Goal: Navigation & Orientation: Find specific page/section

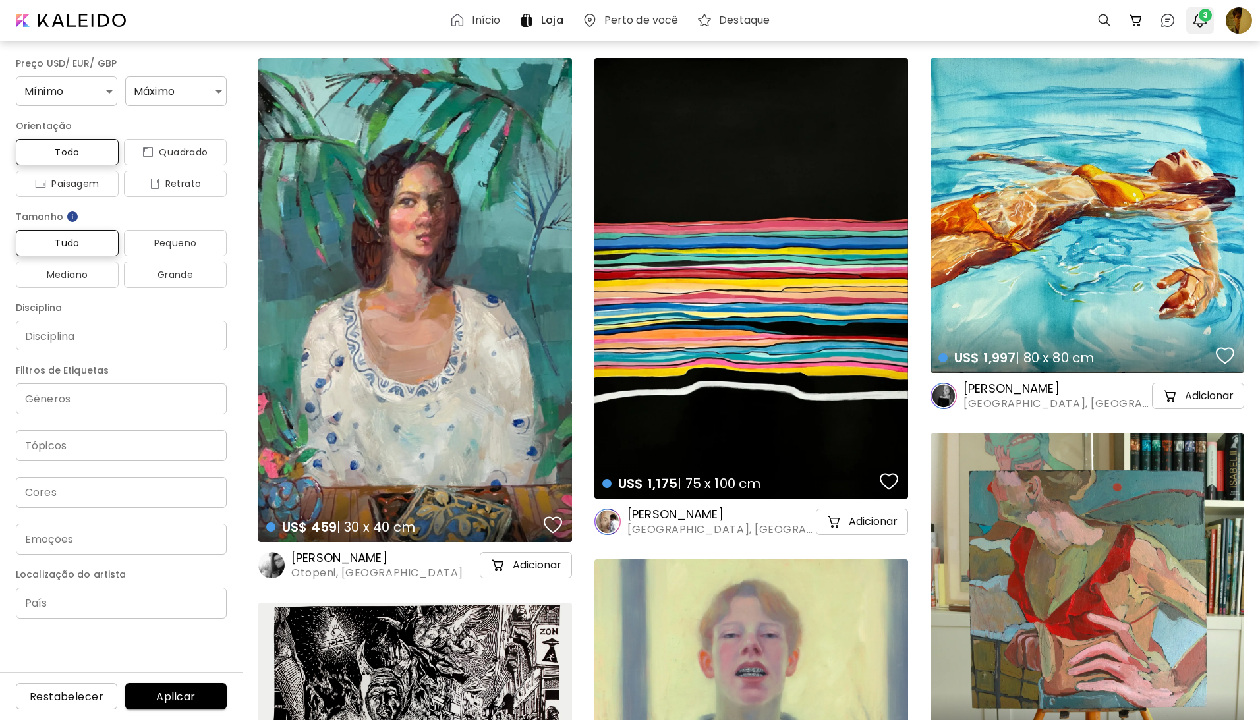
click at [1198, 21] on img "button" at bounding box center [1200, 21] width 16 height 16
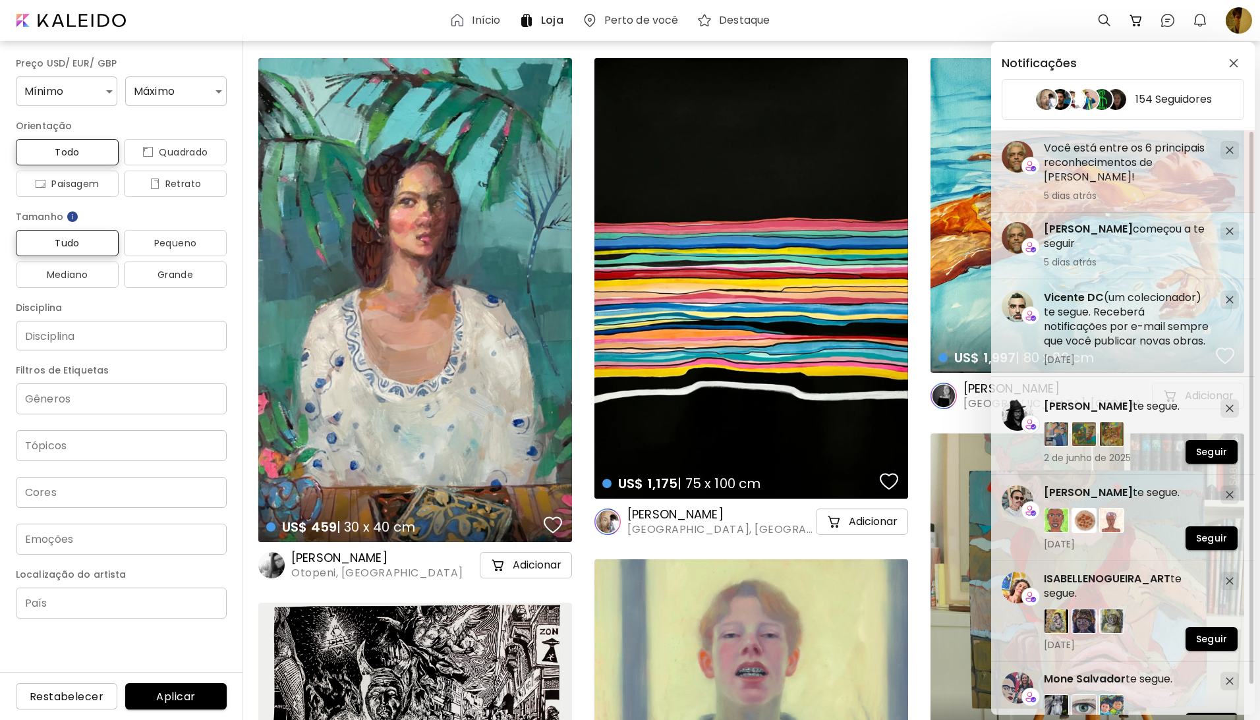
click at [1088, 161] on h5 "Você está entre os 6 principais reconhecimentos de [PERSON_NAME]!" at bounding box center [1127, 163] width 166 height 44
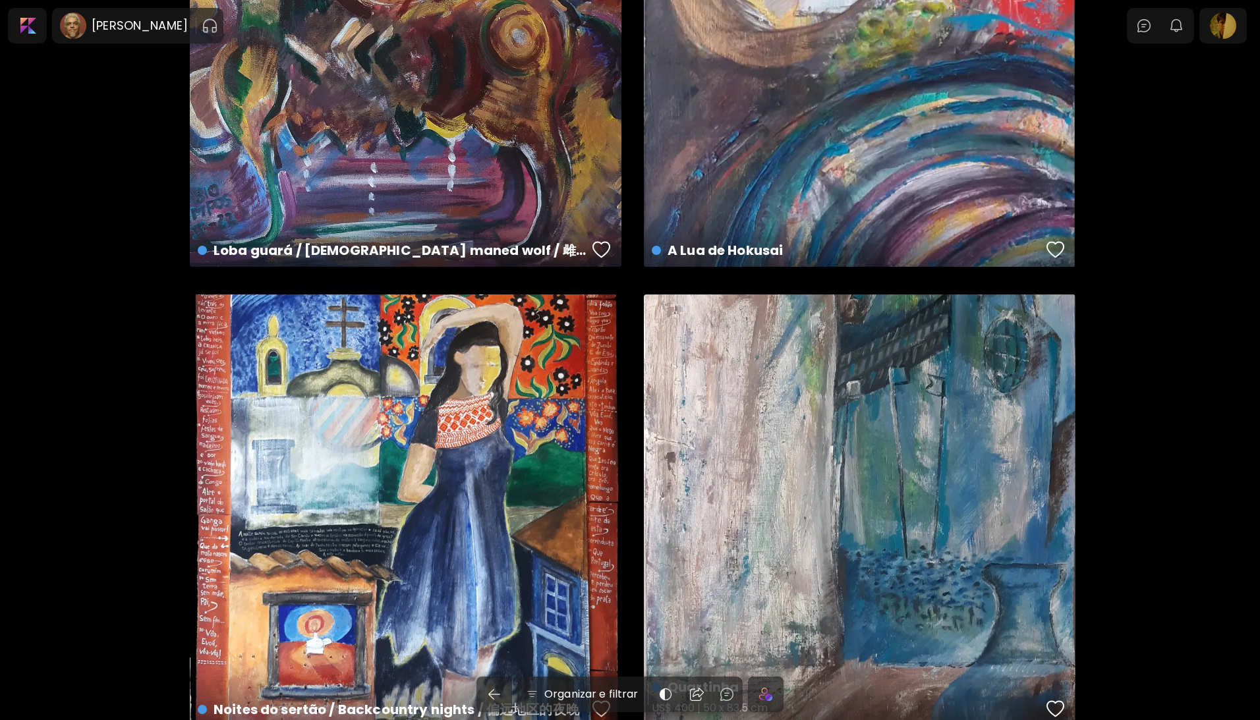
scroll to position [2147, 0]
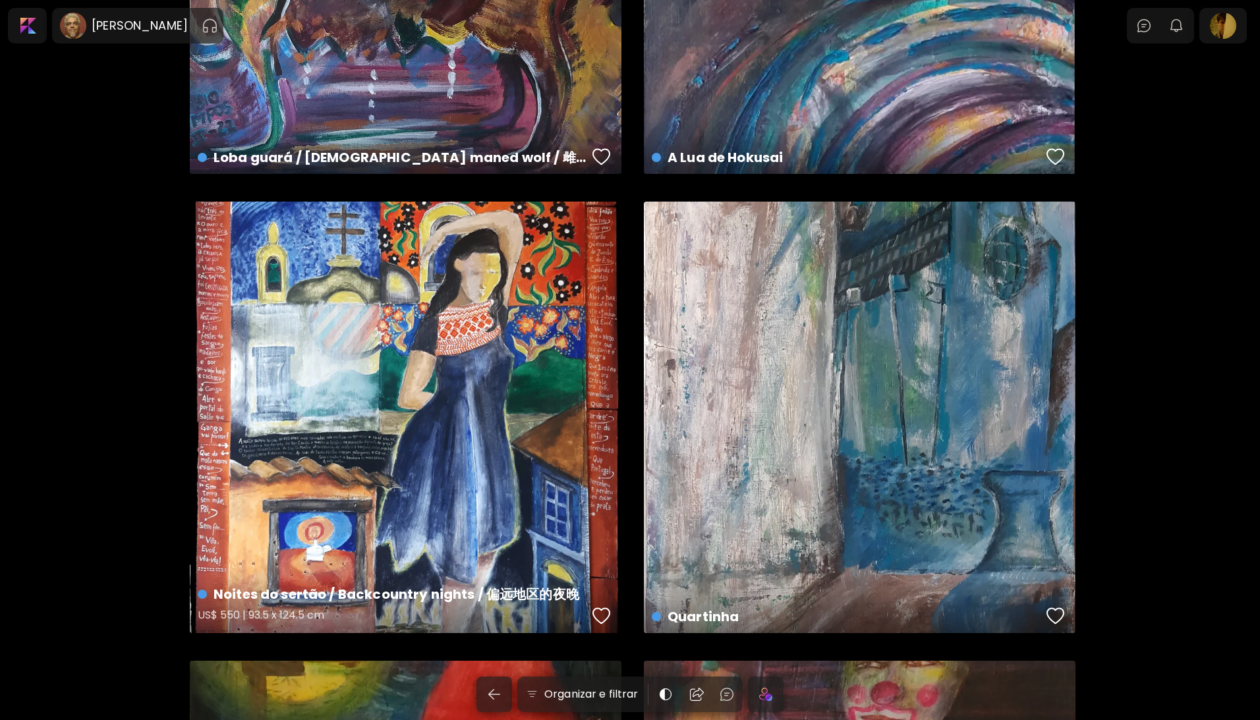
click at [515, 442] on div "Noites do sertão / Backcountry nights / 偏远地区的夜晚 US$ 550 | 93.5 x 124.5 cm" at bounding box center [406, 418] width 432 height 432
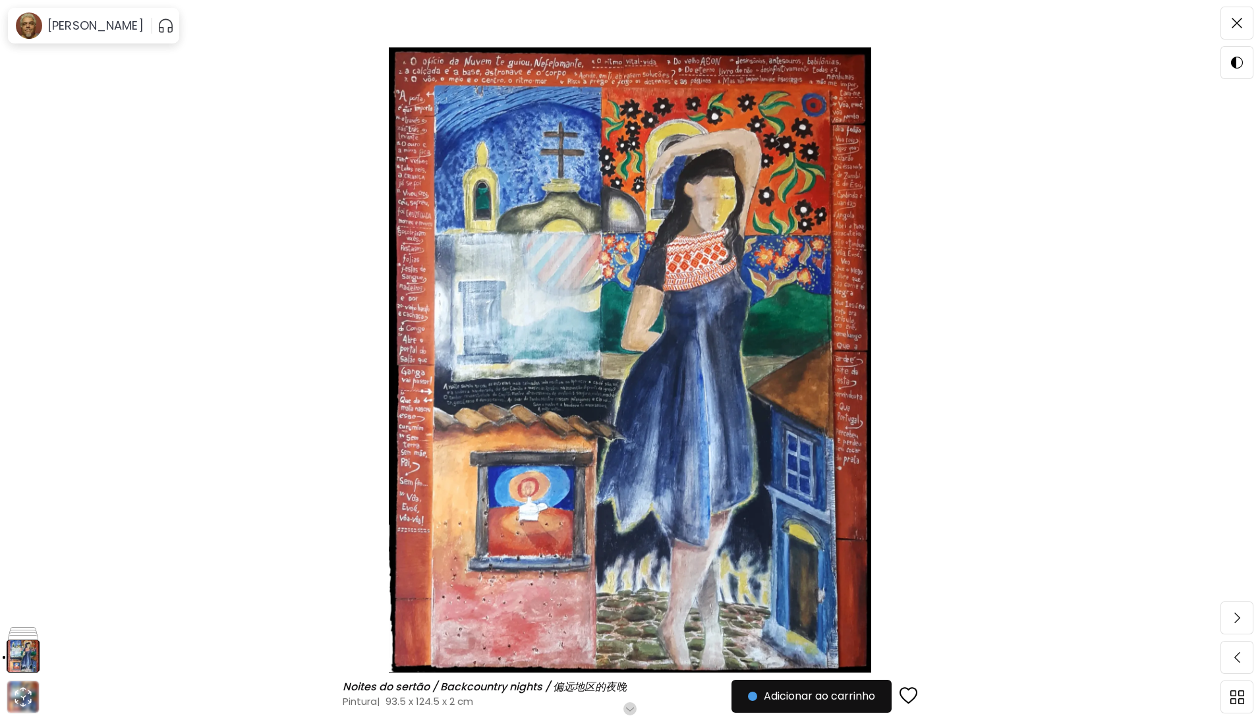
scroll to position [88, 0]
click at [24, 611] on img at bounding box center [23, 618] width 33 height 33
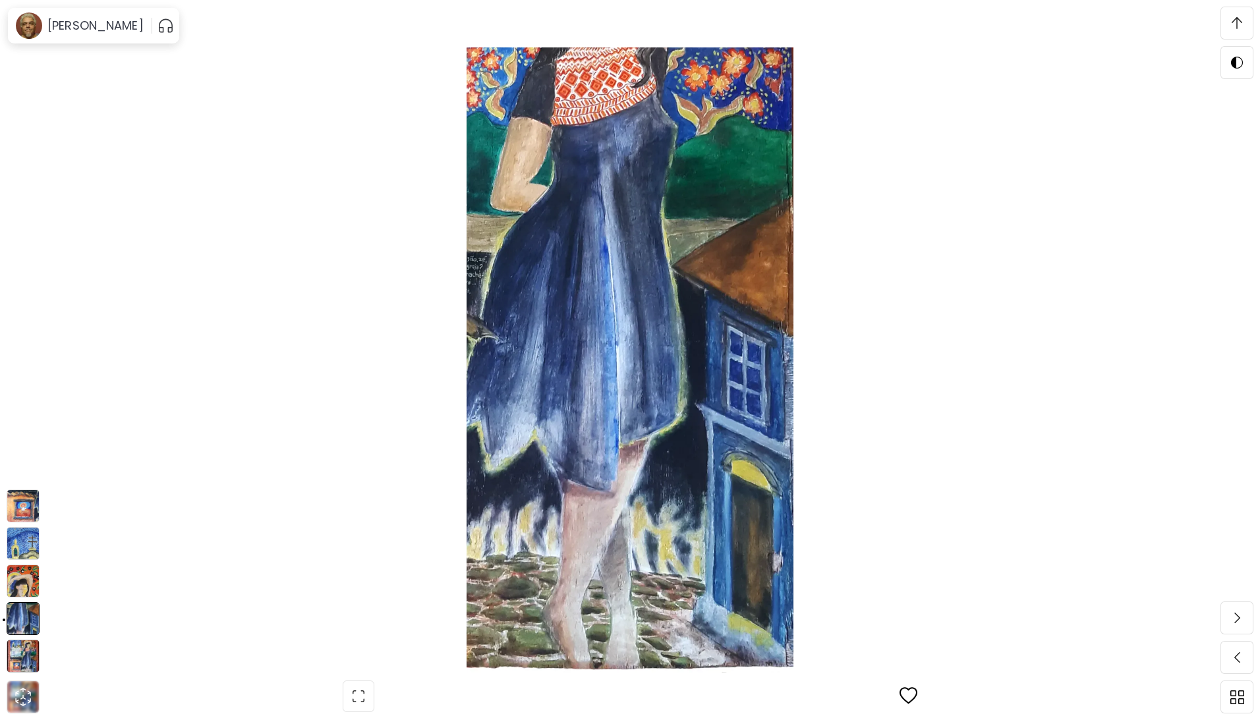
scroll to position [9, 0]
click at [22, 587] on img at bounding box center [23, 581] width 33 height 33
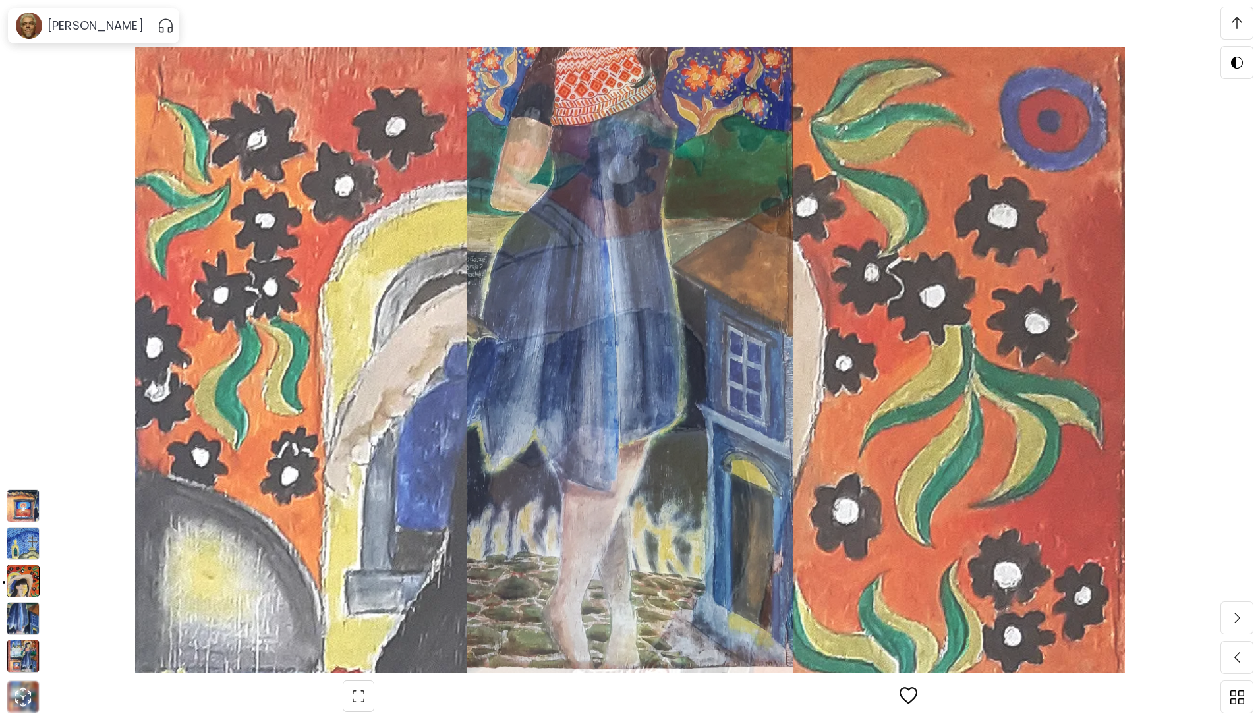
scroll to position [3193, 0]
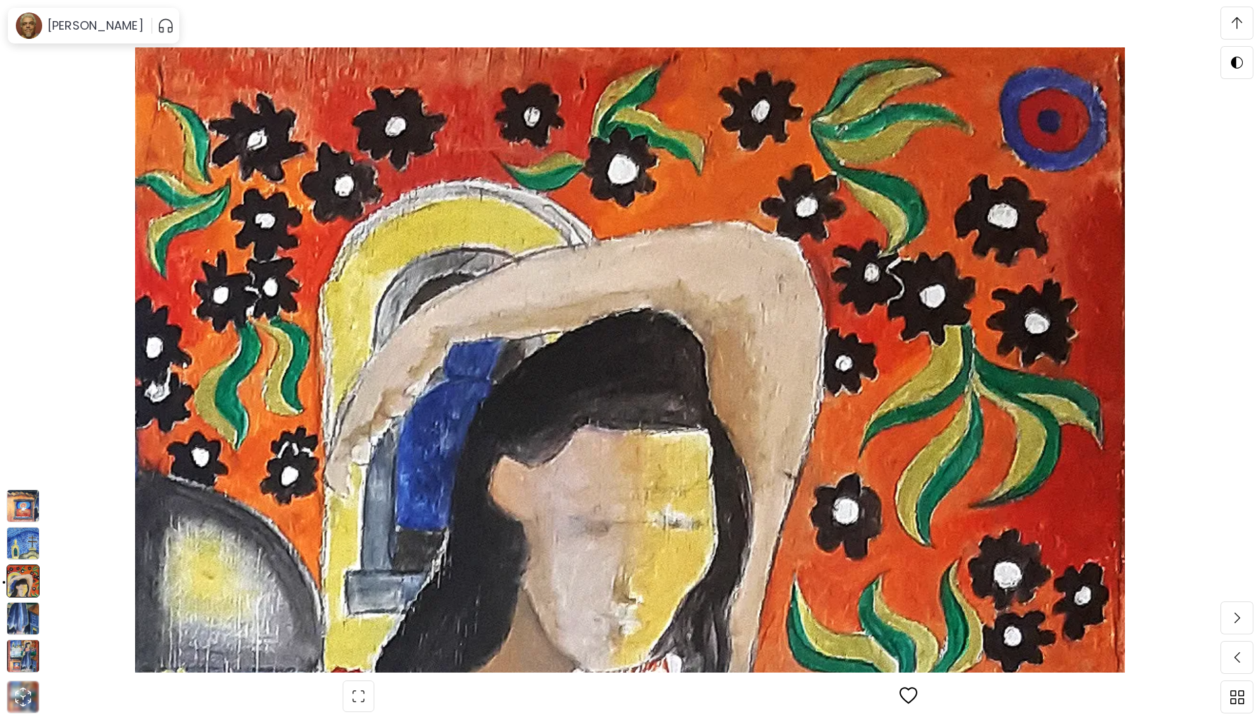
click at [30, 547] on img at bounding box center [23, 543] width 33 height 33
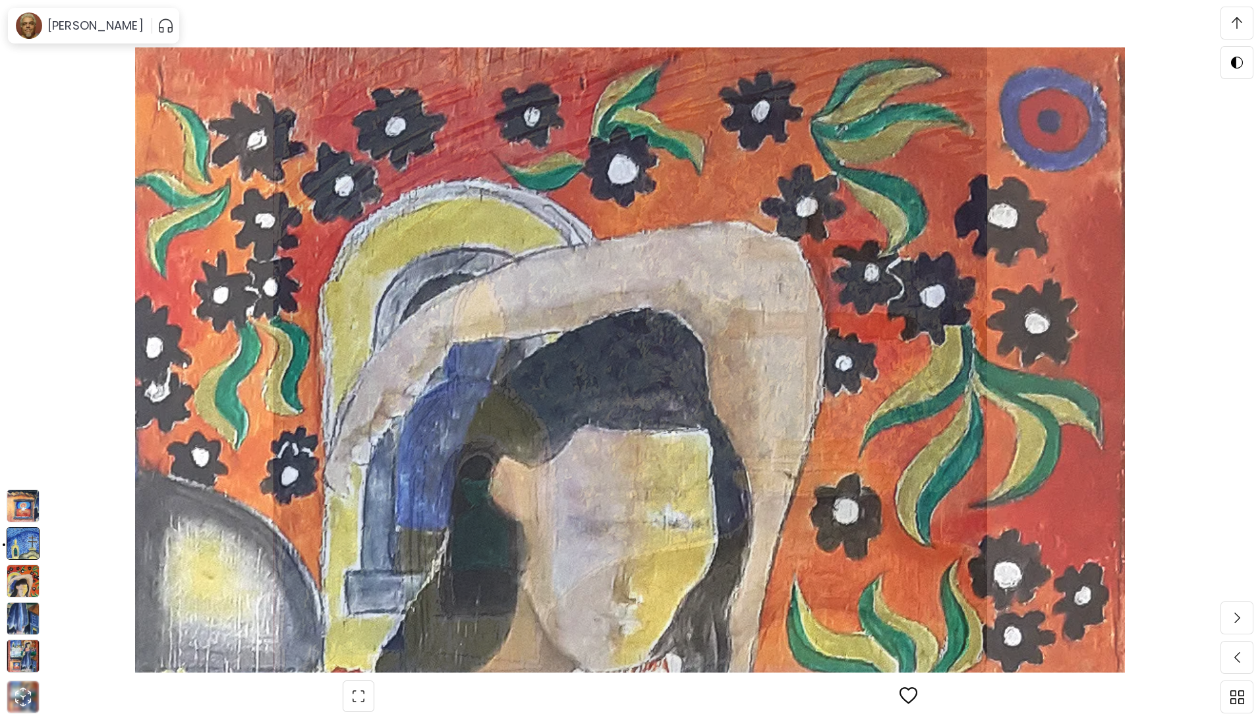
scroll to position [2731, 0]
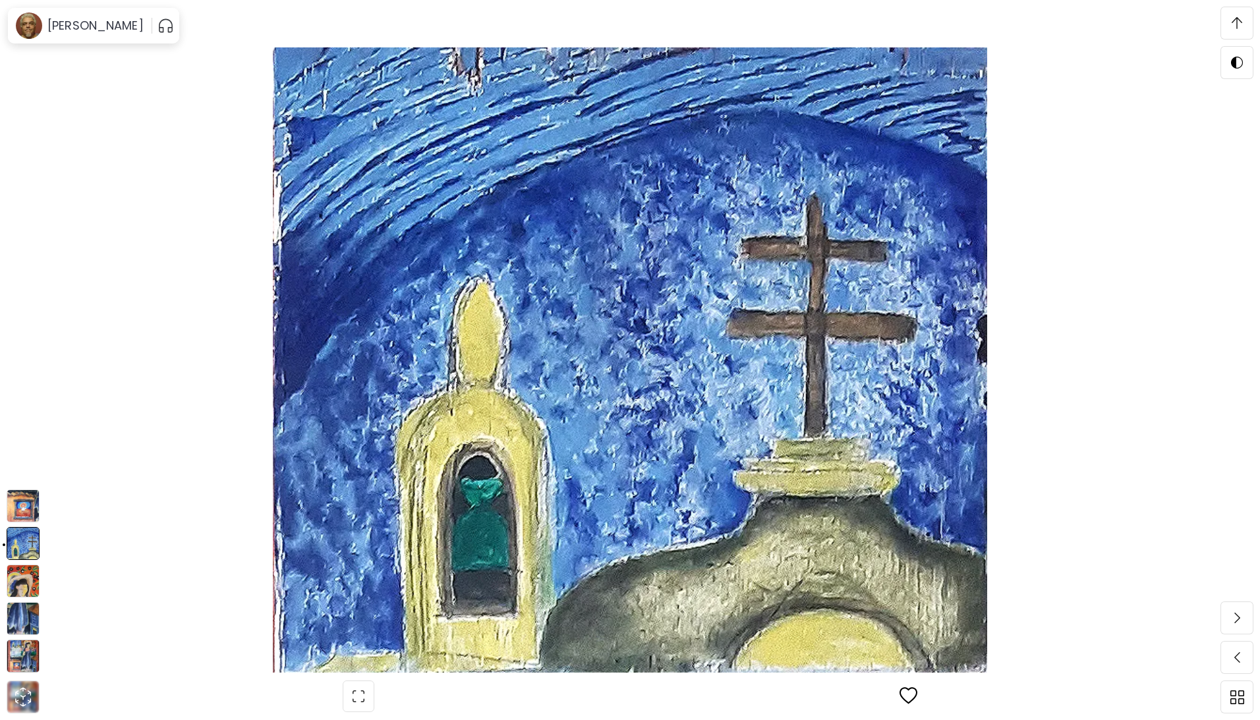
click at [24, 502] on img at bounding box center [23, 506] width 33 height 33
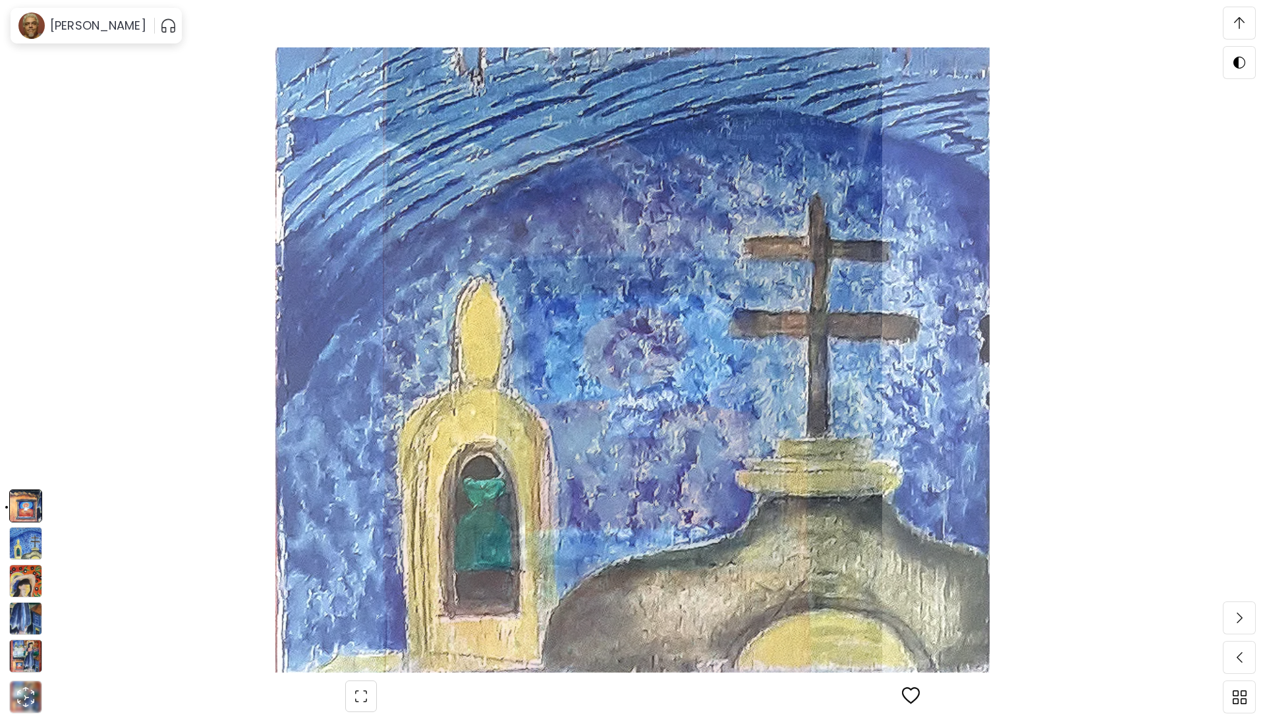
scroll to position [2271, 0]
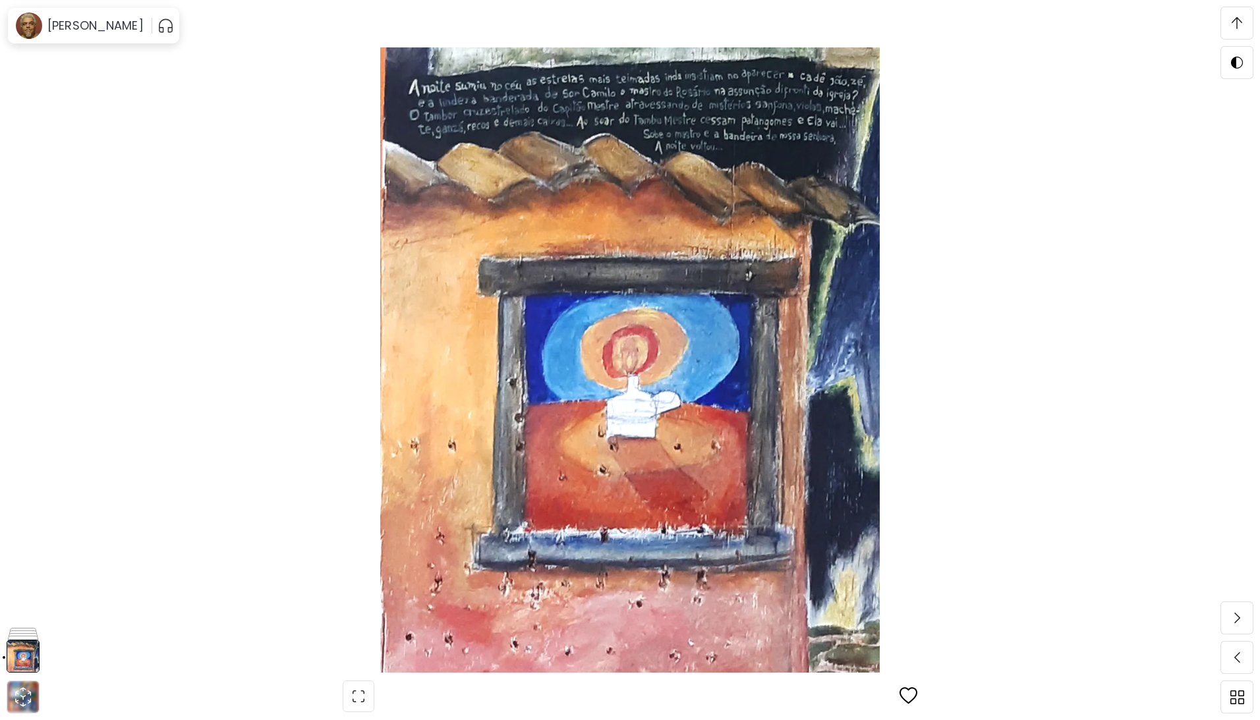
click at [206, 409] on img at bounding box center [629, 359] width 1149 height 625
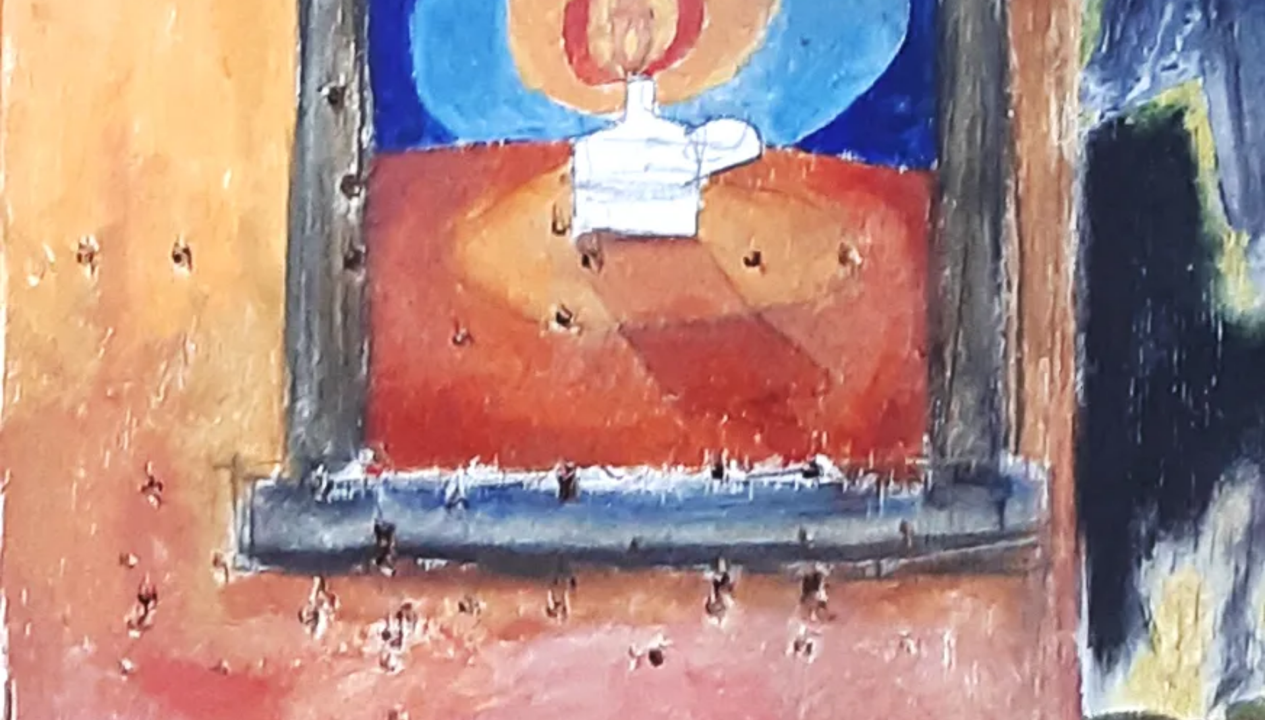
scroll to position [857, 0]
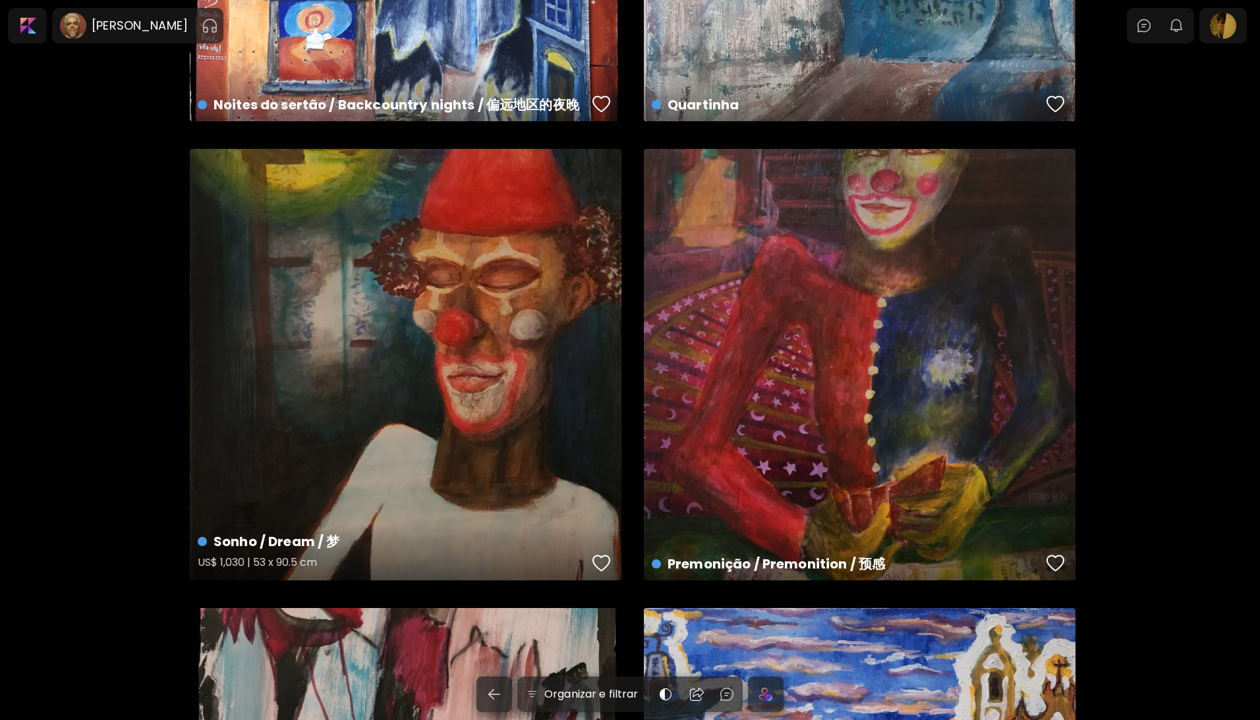
scroll to position [2785, 0]
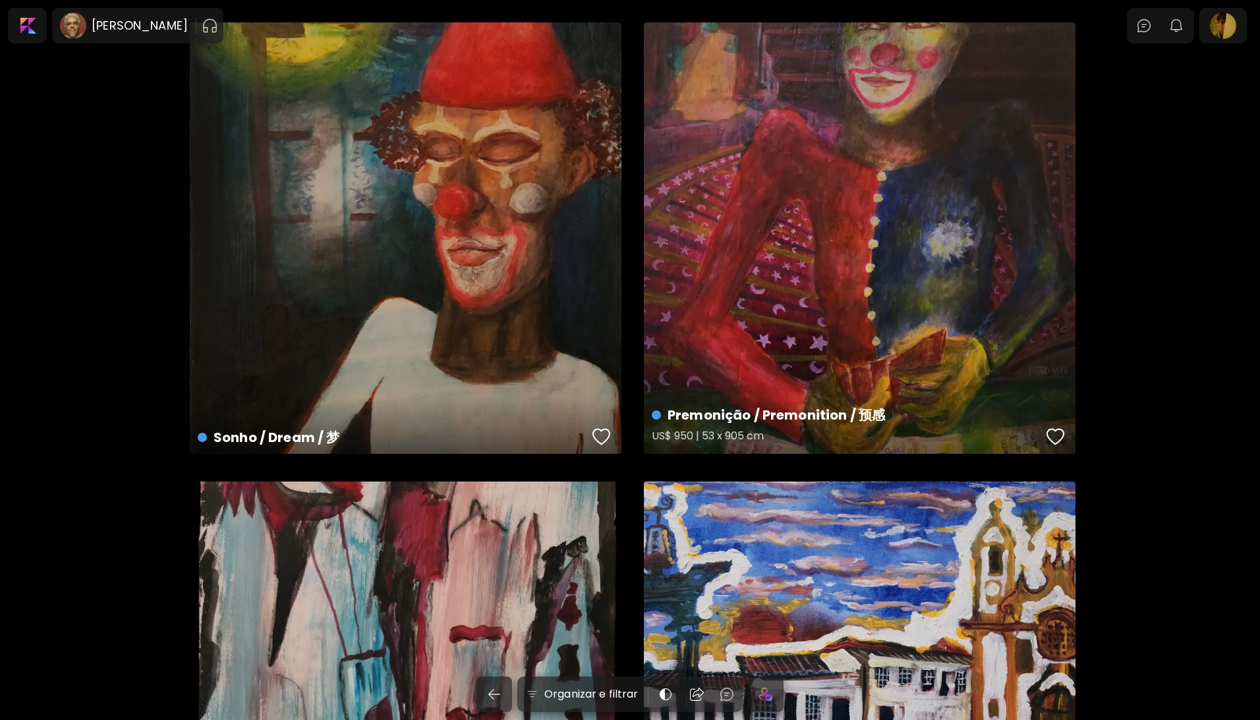
click at [701, 375] on div "Premonição / Premonition / 预感 US$ 950 | 53 x 905 cm" at bounding box center [860, 238] width 432 height 432
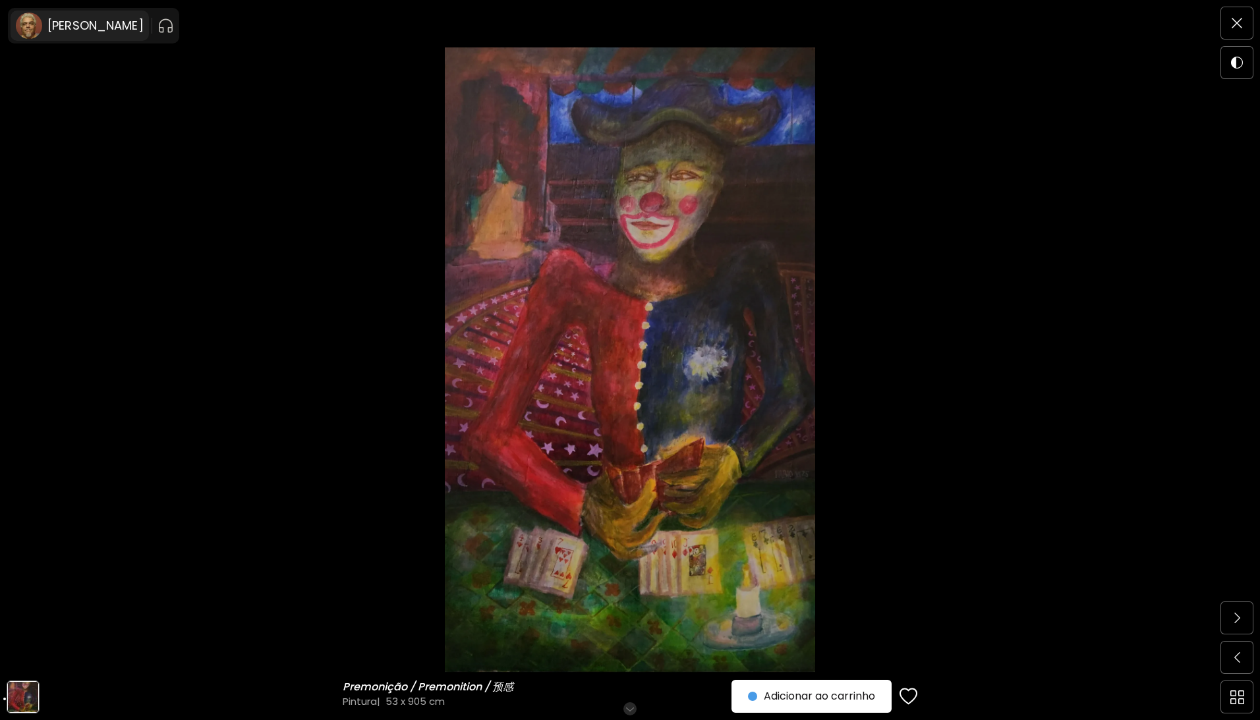
click at [105, 20] on h6 "[PERSON_NAME]" at bounding box center [95, 26] width 96 height 16
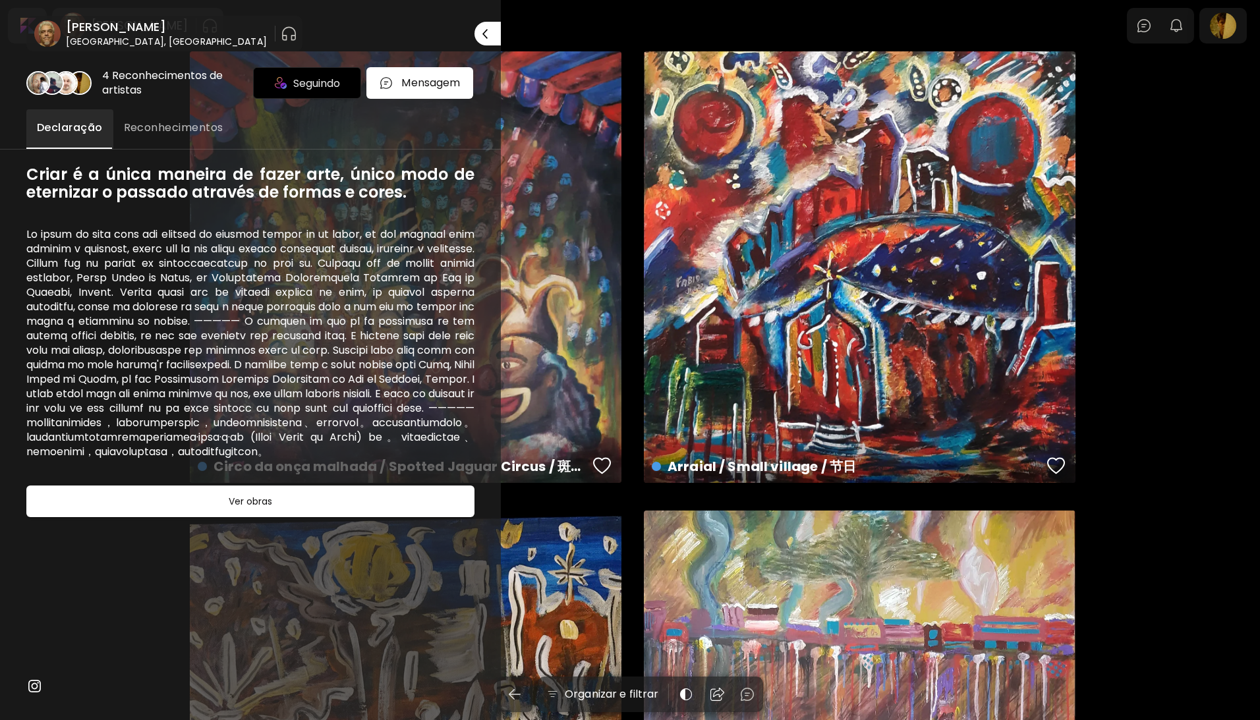
scroll to position [2785, 0]
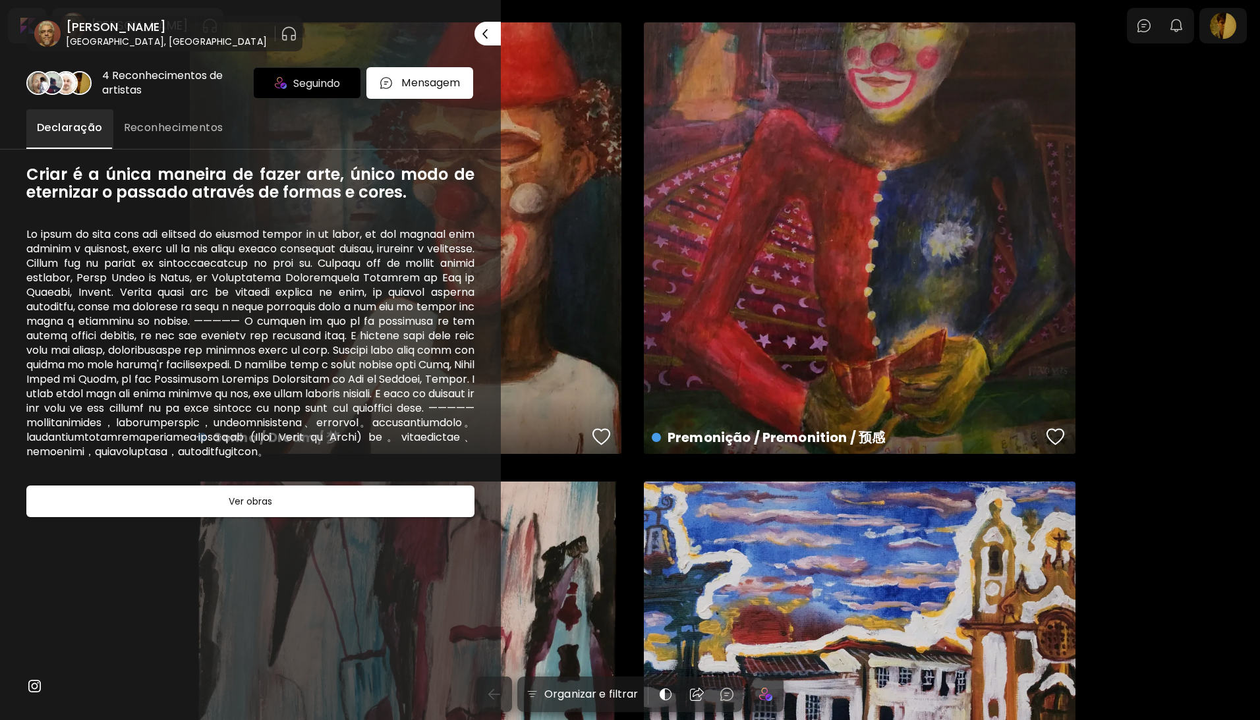
click at [1147, 22] on div at bounding box center [630, 360] width 1260 height 720
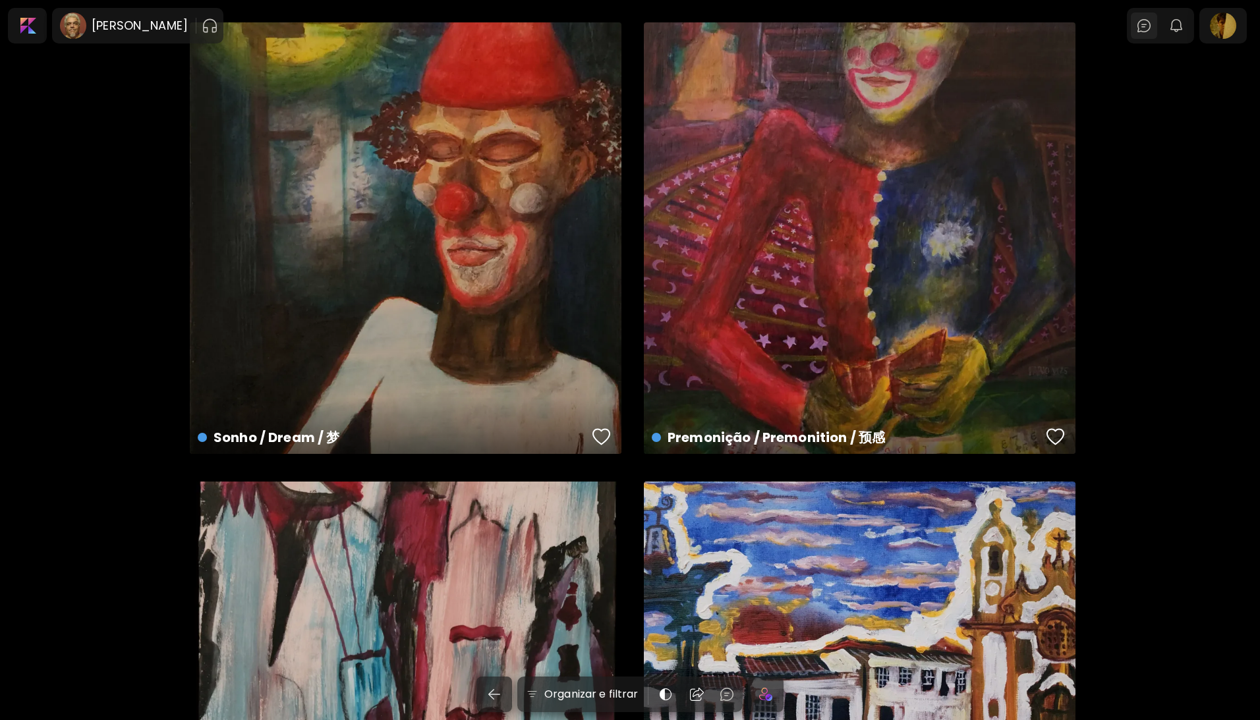
click at [1148, 22] on img at bounding box center [1144, 26] width 16 height 16
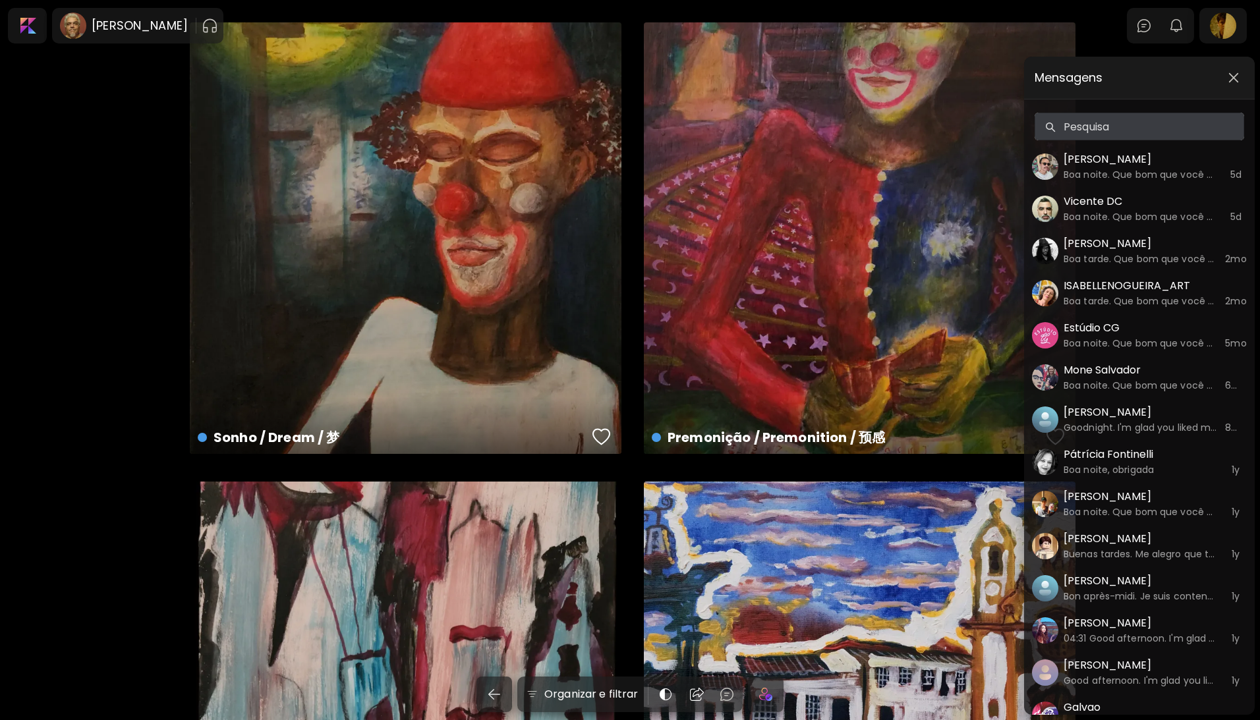
click at [1014, 121] on div "Mensagens Pesquisa Pesquisa [PERSON_NAME] Boa noite. Que bom que você gostou do…" at bounding box center [630, 360] width 1260 height 720
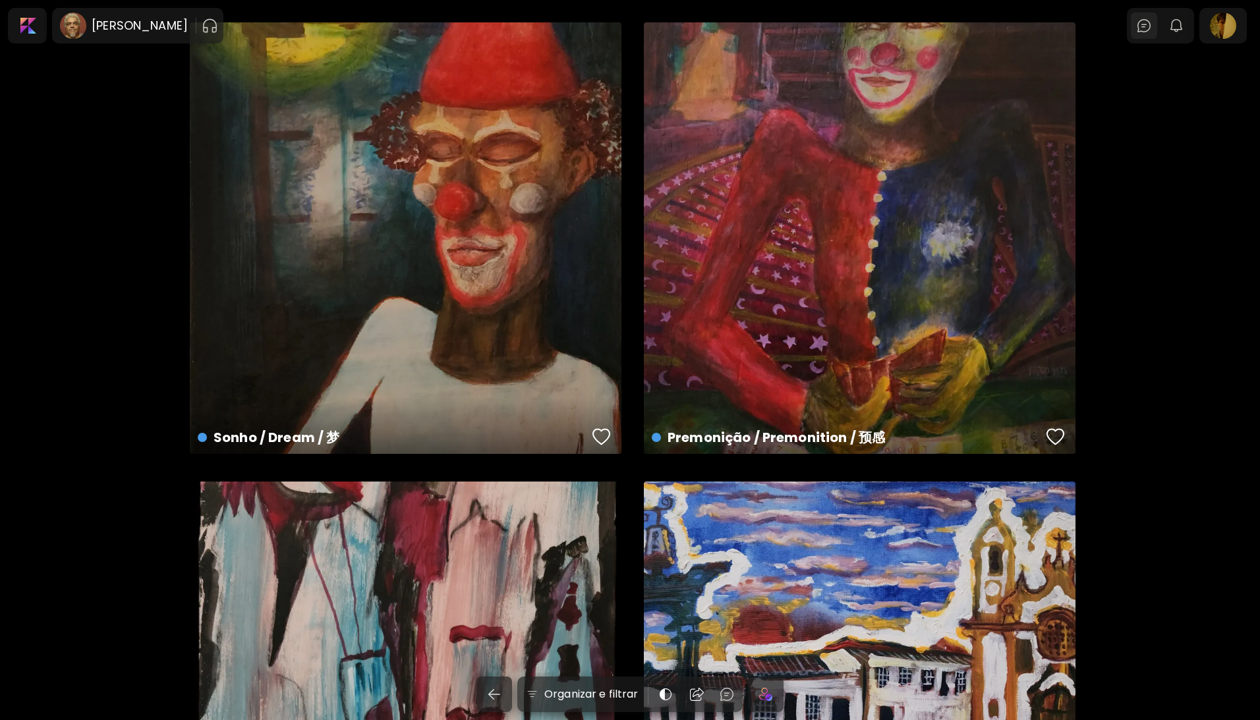
click at [1151, 22] on img at bounding box center [1144, 26] width 16 height 16
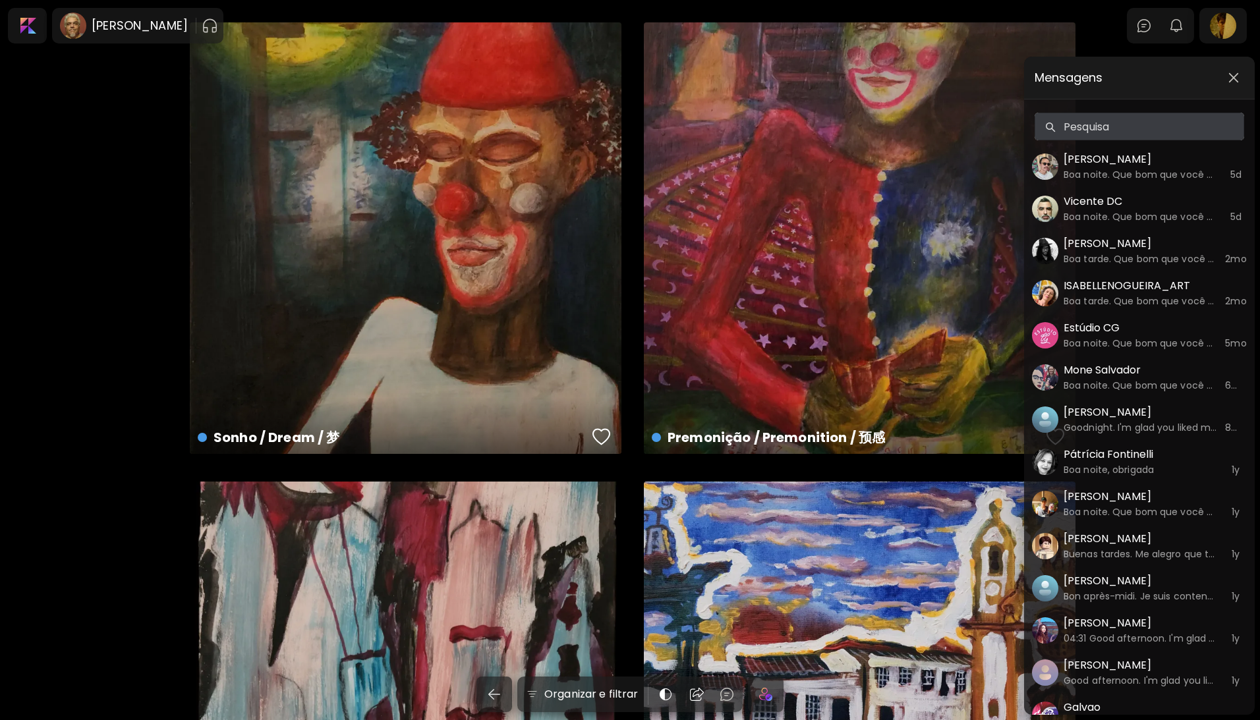
click at [1178, 22] on div "Mensagens Pesquisa Pesquisa [PERSON_NAME] Boa noite. Que bom que você gostou do…" at bounding box center [630, 360] width 1260 height 720
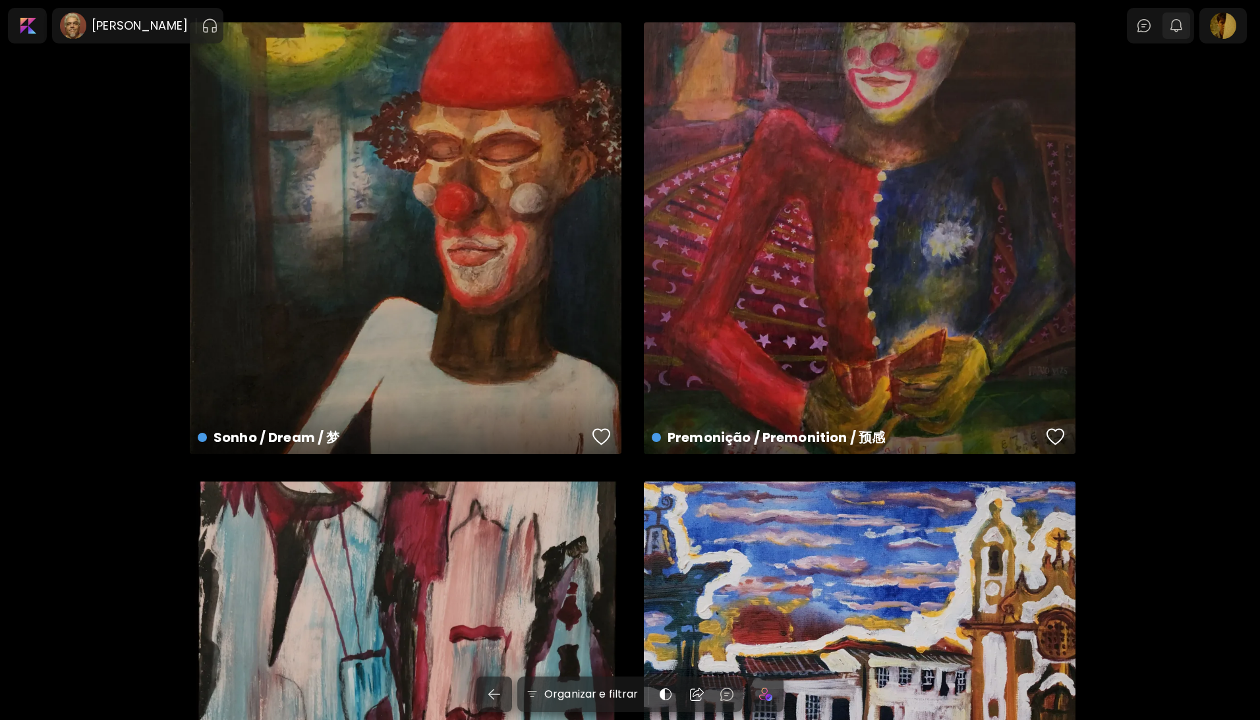
click at [1184, 26] on img "button" at bounding box center [1177, 26] width 16 height 16
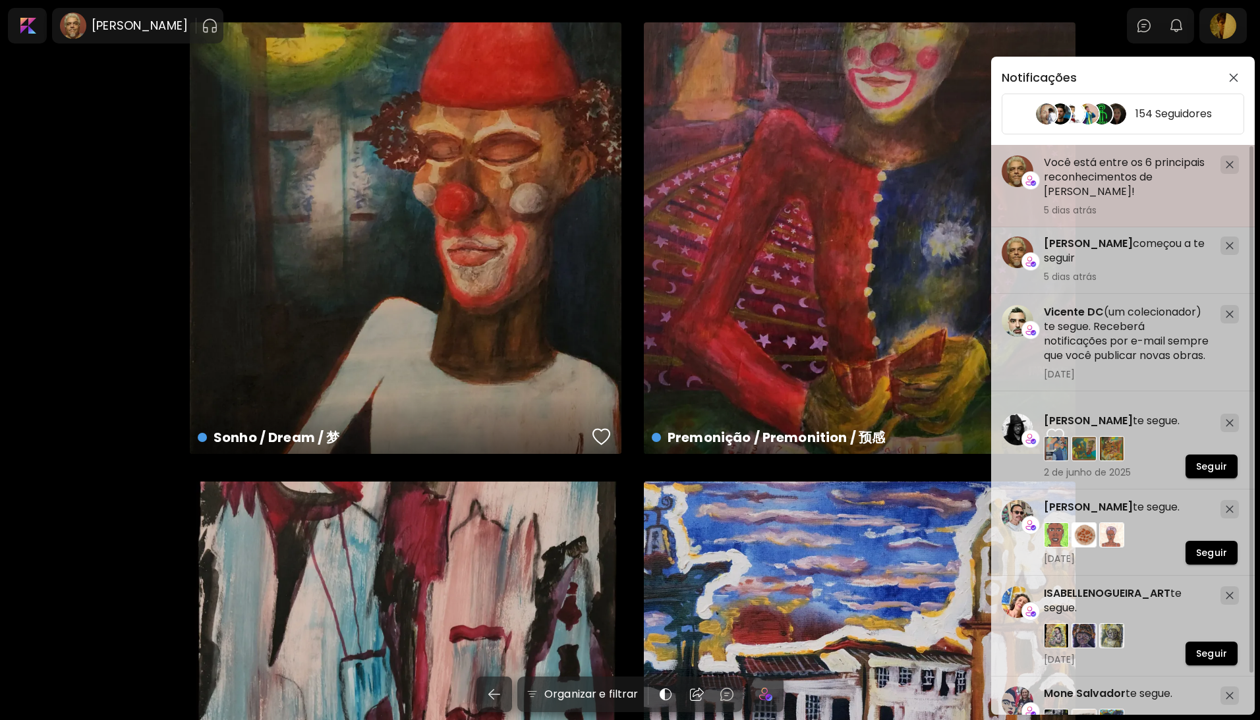
click at [1091, 177] on h5 "Você está entre os 6 principais reconhecimentos de [PERSON_NAME]!" at bounding box center [1127, 178] width 166 height 44
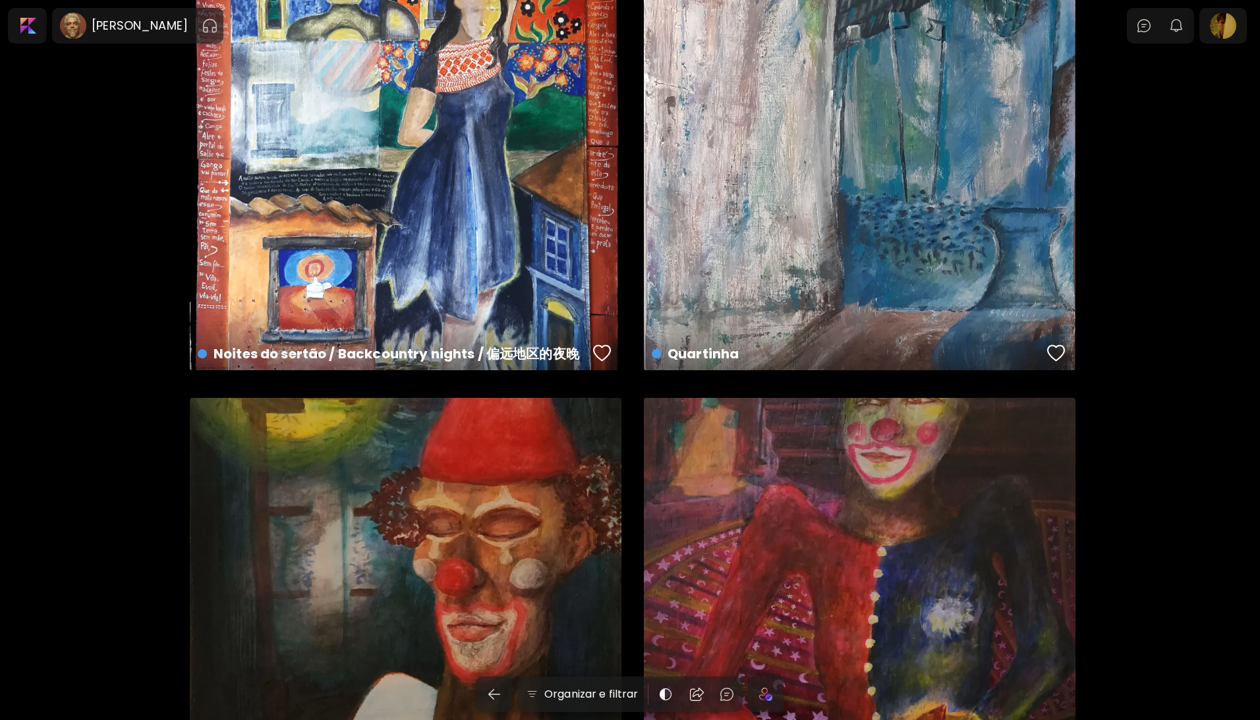
scroll to position [2204, 0]
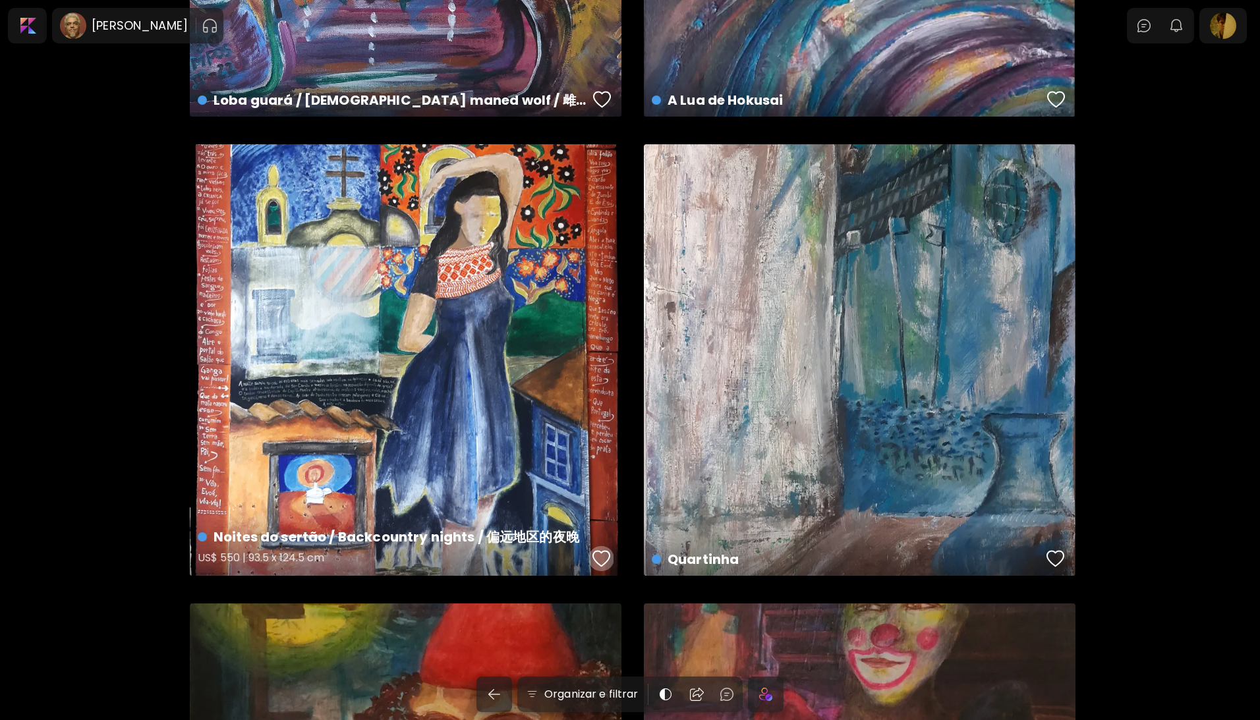
click at [596, 554] on div "button" at bounding box center [602, 559] width 18 height 20
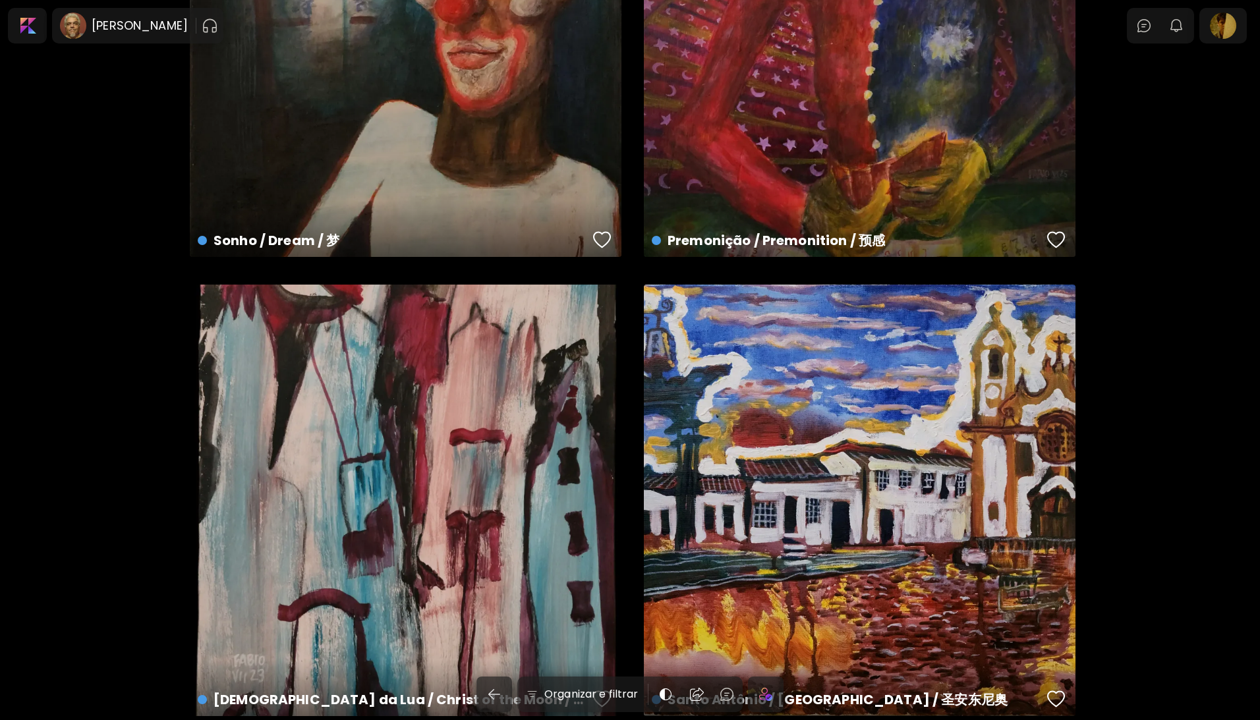
scroll to position [3172, 0]
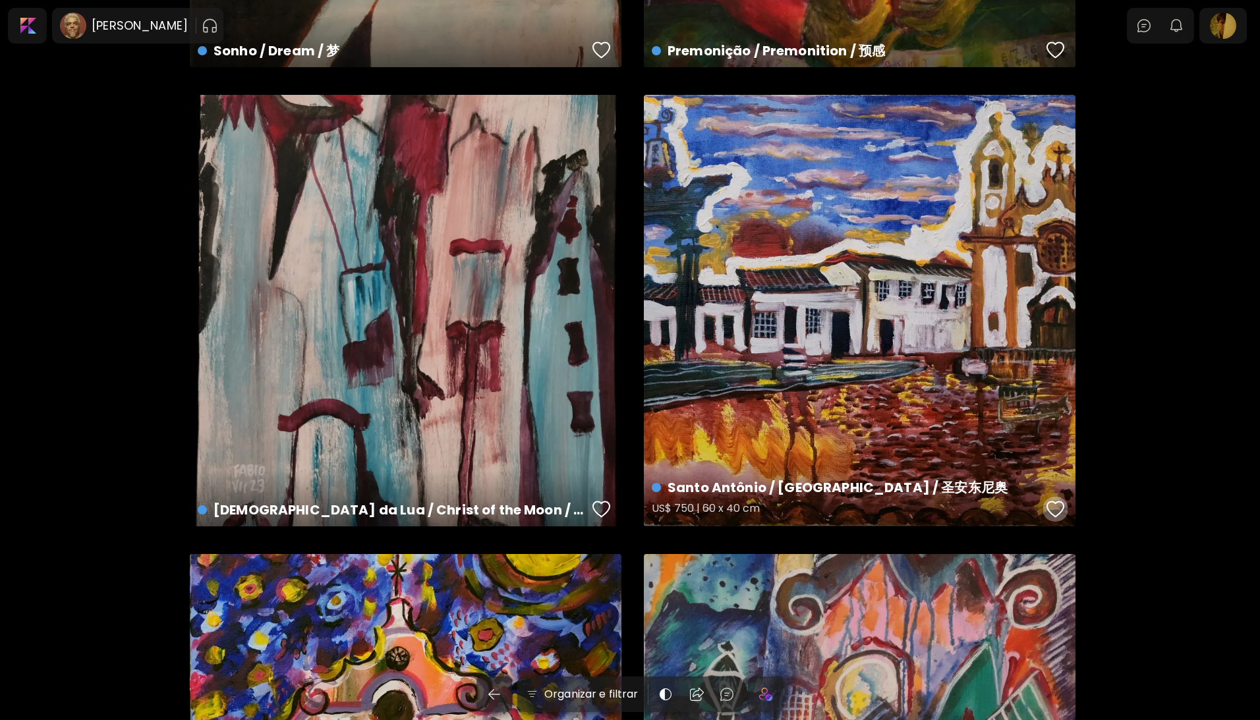
click at [1059, 509] on div "button" at bounding box center [1056, 510] width 18 height 20
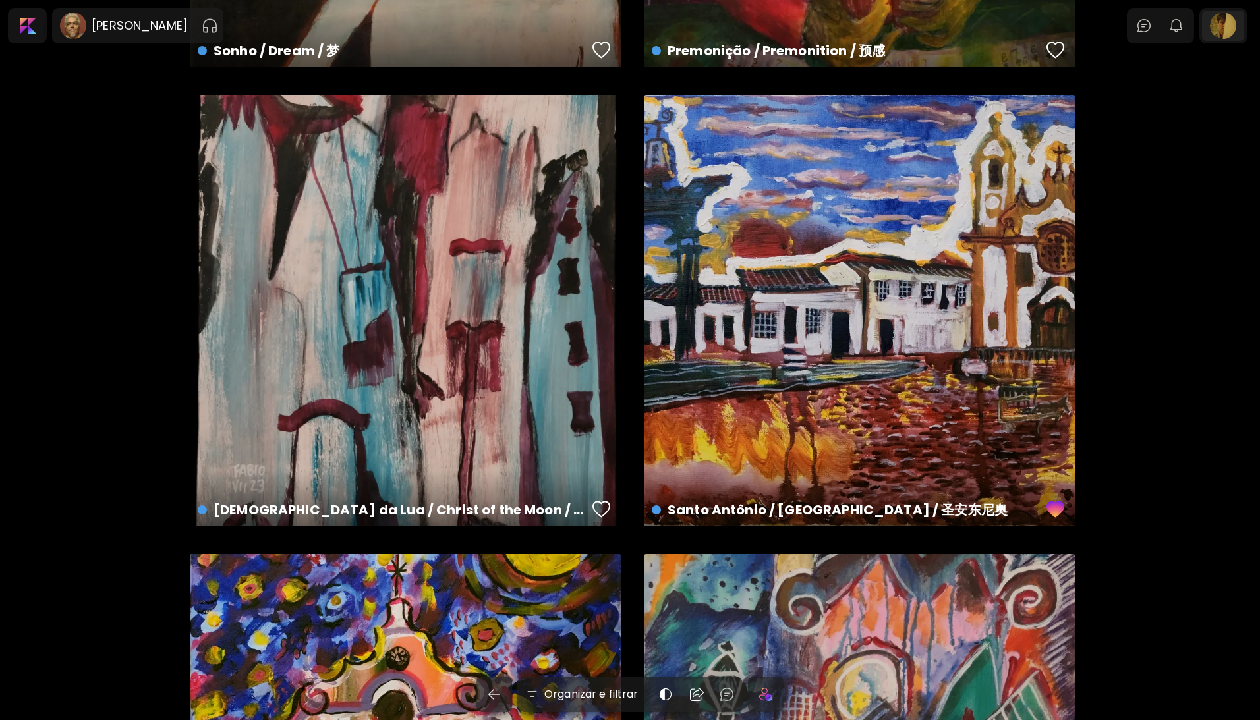
click at [1227, 22] on div at bounding box center [1223, 26] width 42 height 30
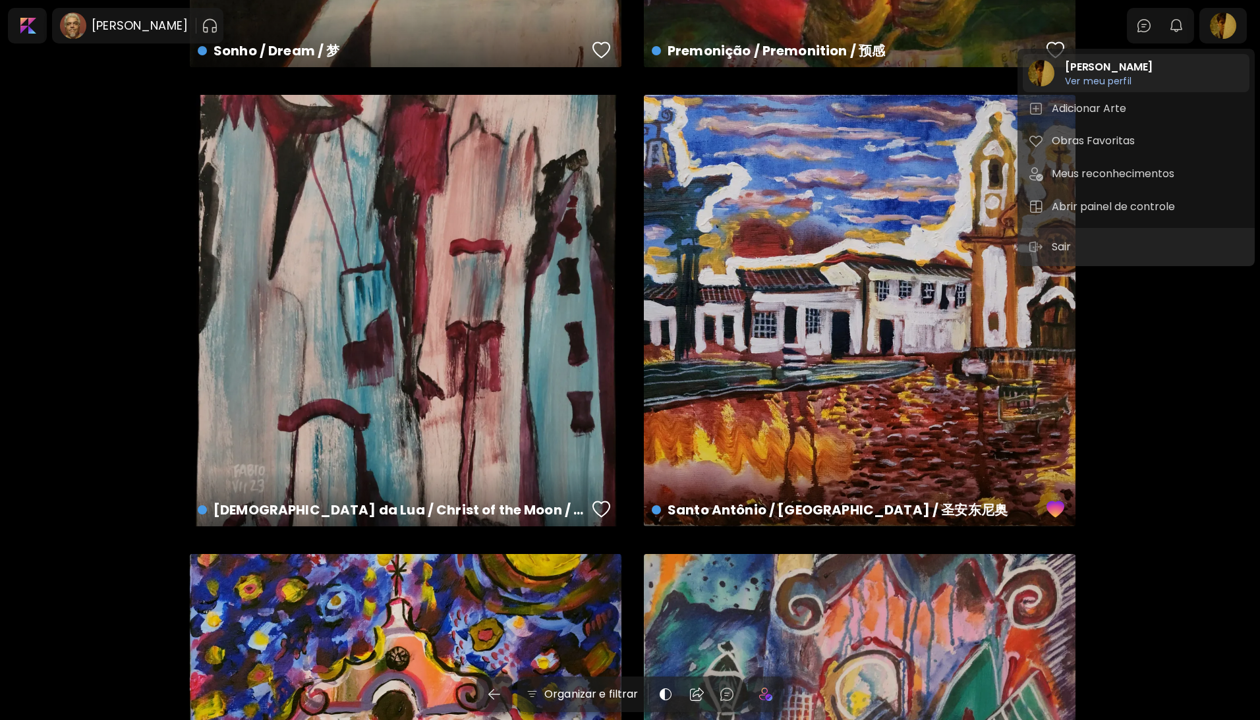
click at [1084, 81] on h6 "Ver meu perfil" at bounding box center [1109, 81] width 88 height 12
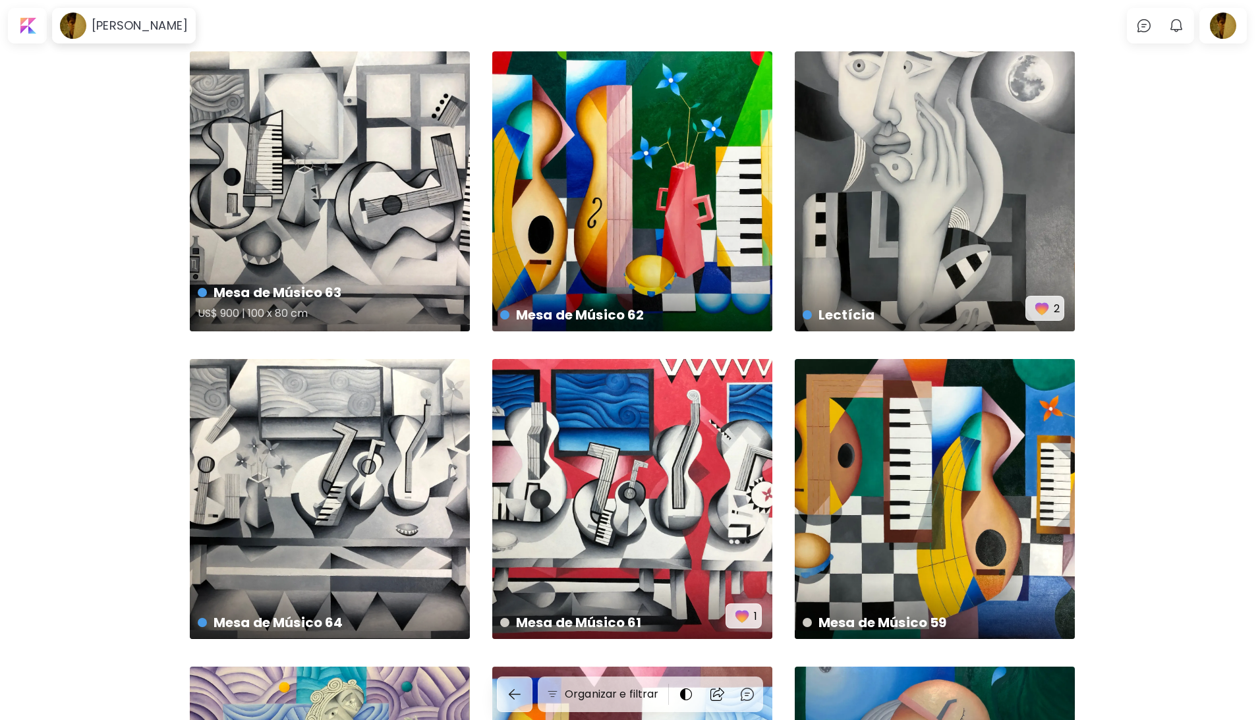
click at [373, 254] on div "Mesa de Músico 63 US$ 900 | 100 x 80 cm" at bounding box center [330, 191] width 280 height 280
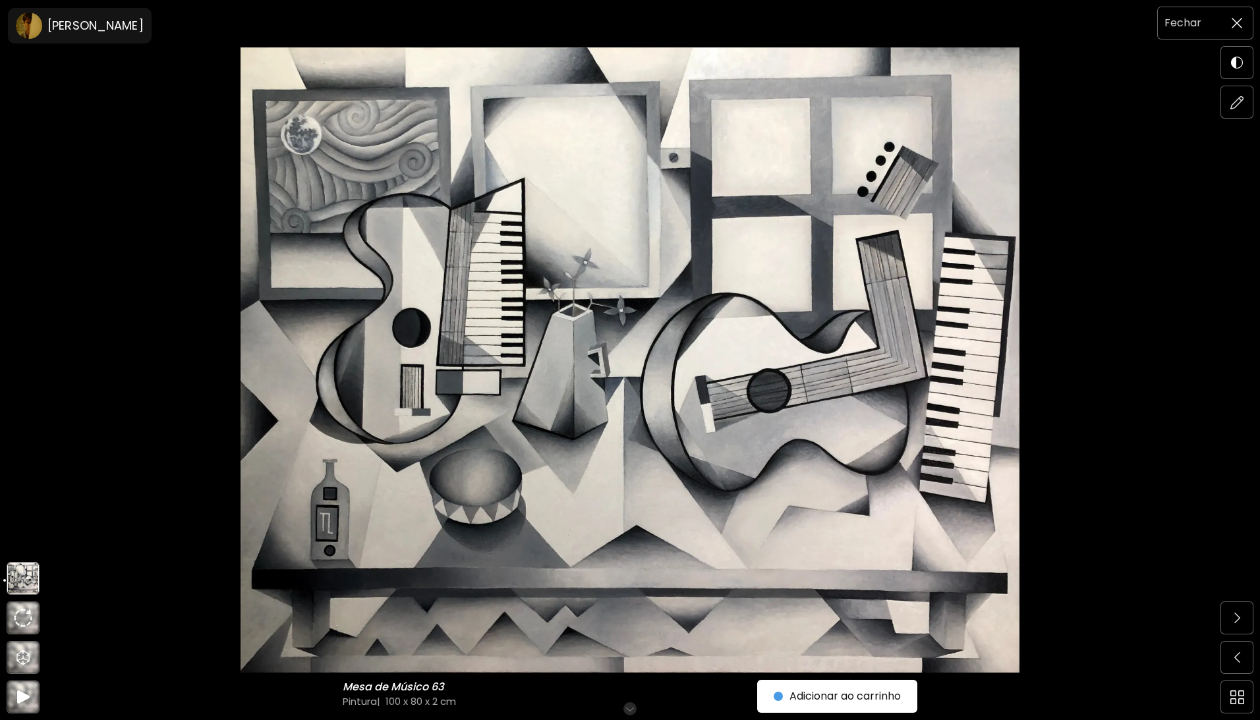
click at [1237, 18] on img at bounding box center [1237, 23] width 11 height 11
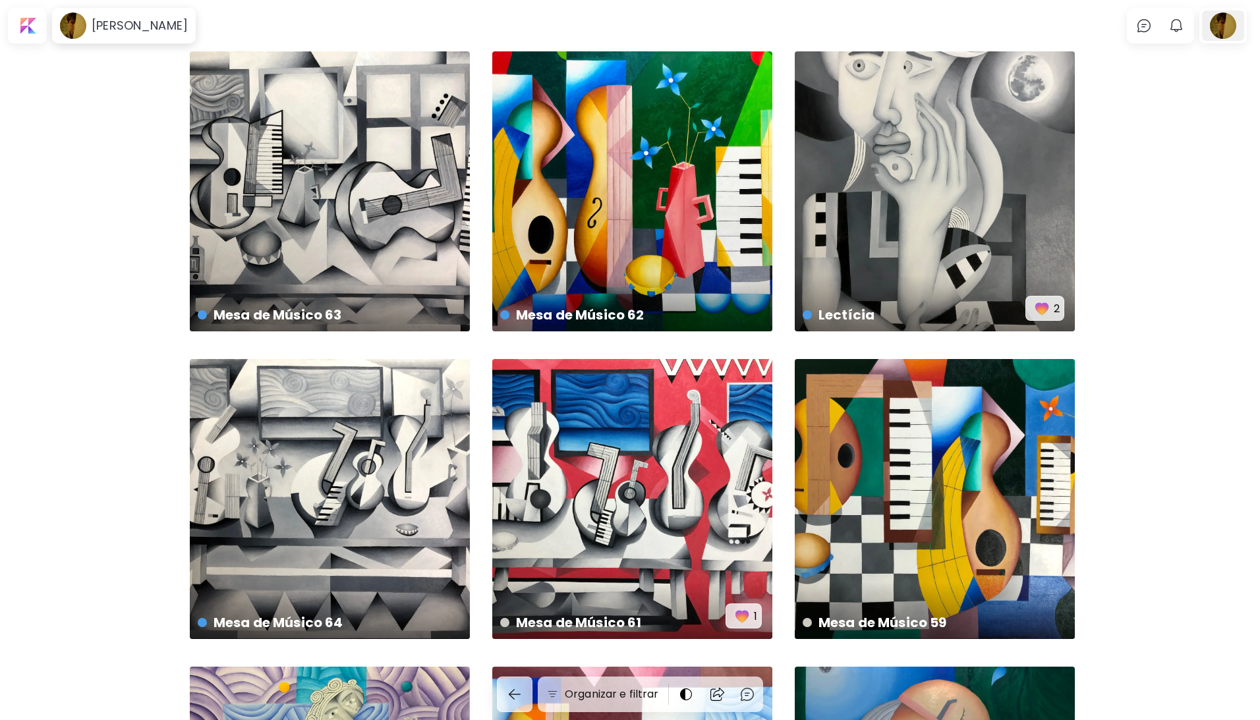
click at [1227, 20] on div at bounding box center [1223, 26] width 42 height 30
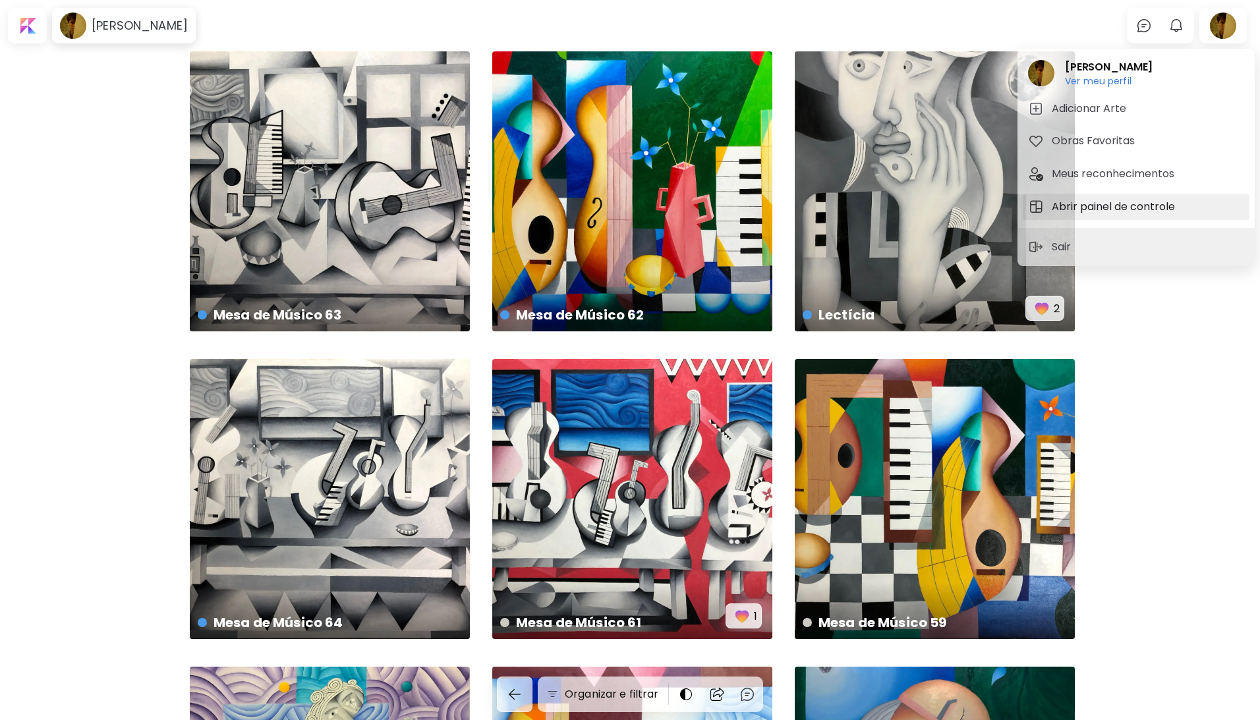
click at [1143, 210] on h5 "Abrir painel de controle" at bounding box center [1115, 207] width 127 height 16
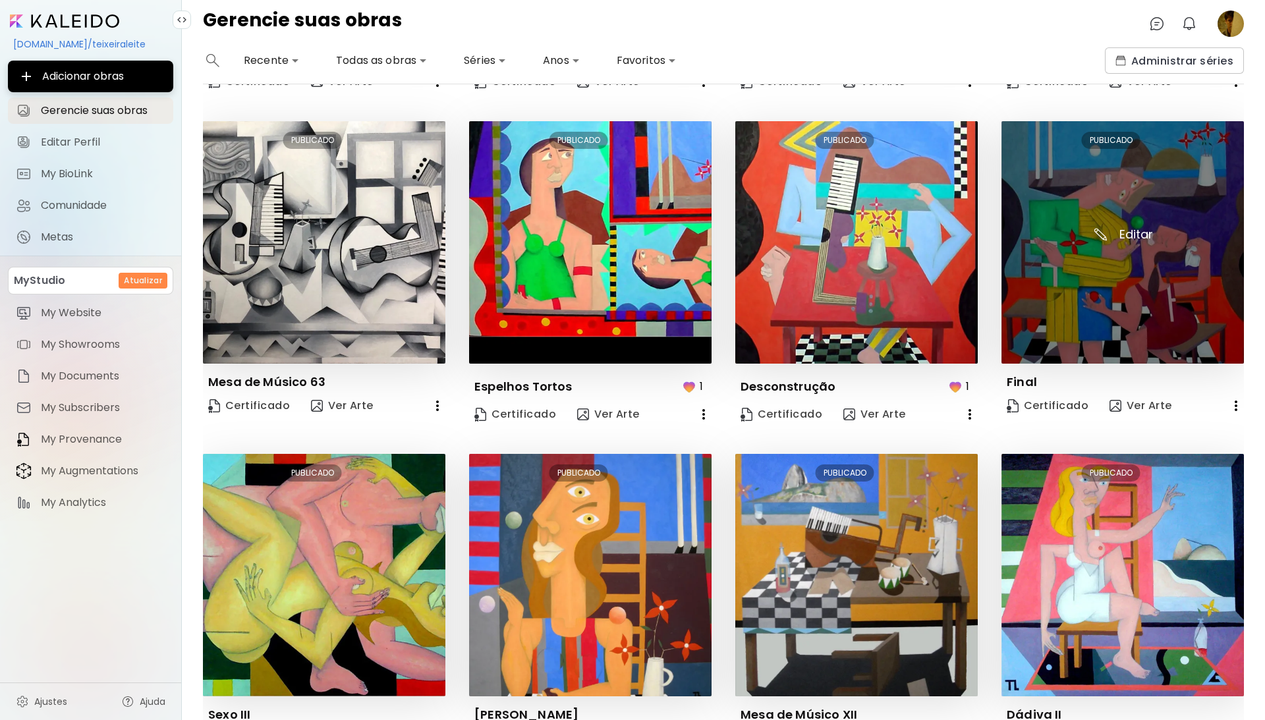
scroll to position [435, 0]
